Goal: Task Accomplishment & Management: Use online tool/utility

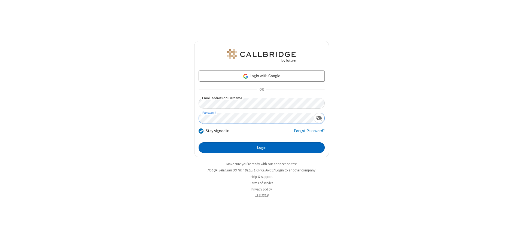
click at [262, 148] on button "Login" at bounding box center [262, 148] width 126 height 11
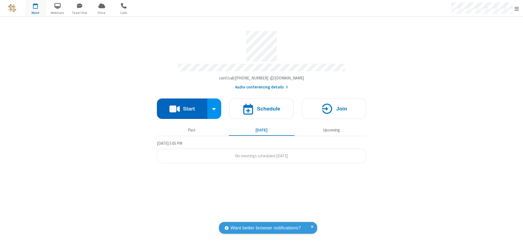
click at [182, 107] on button "Start" at bounding box center [182, 109] width 50 height 20
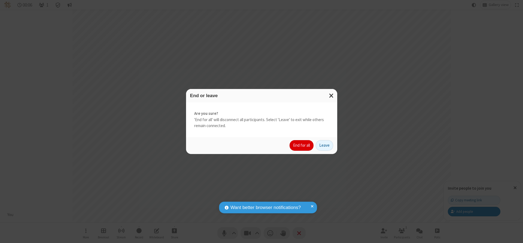
click at [302, 146] on button "End for all" at bounding box center [302, 145] width 24 height 11
